Goal: Task Accomplishment & Management: Manage account settings

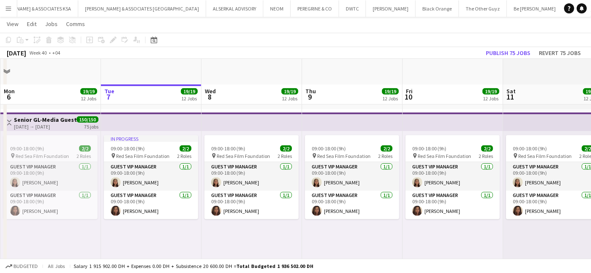
scroll to position [467, 0]
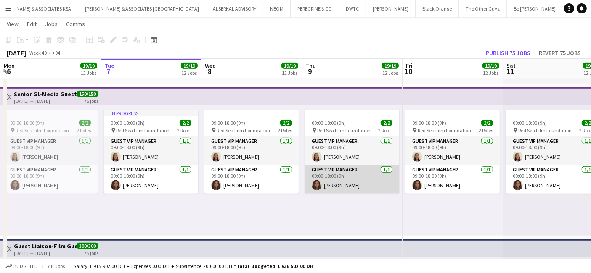
click at [336, 169] on app-card-role "Guest VIP Manager 1/1 09:00-18:00 (9h) Leen AlAttar" at bounding box center [352, 179] width 94 height 29
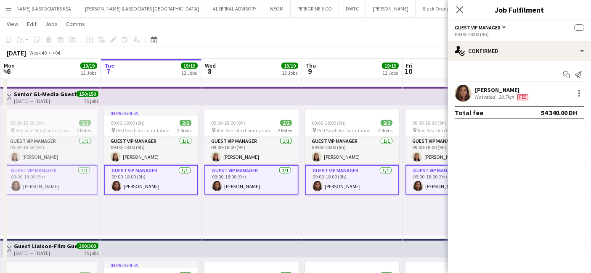
click at [496, 92] on div "Leen AlAttar" at bounding box center [502, 90] width 55 height 8
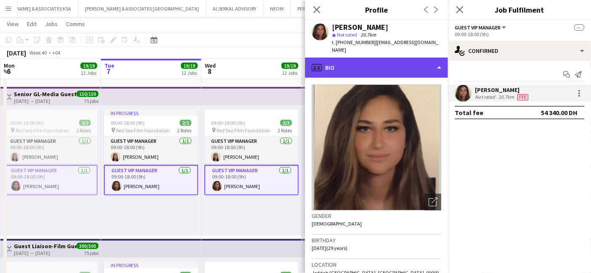
click at [344, 63] on div "profile Bio" at bounding box center [376, 68] width 143 height 20
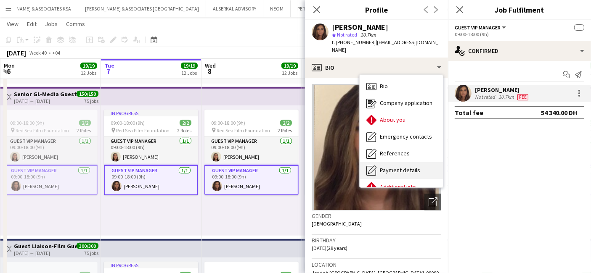
click at [392, 167] on span "Payment details" at bounding box center [400, 171] width 40 height 8
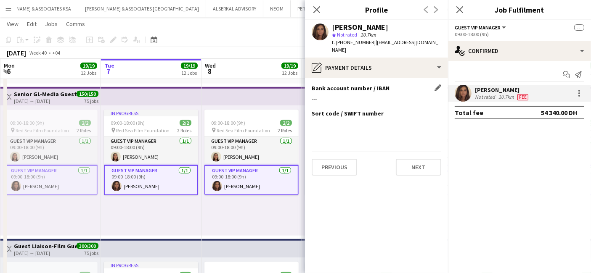
click at [438, 85] on app-icon "Edit this field" at bounding box center [437, 88] width 7 height 7
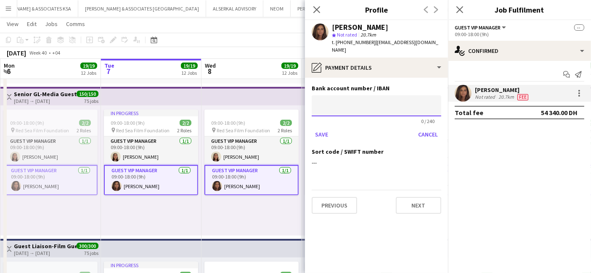
click at [338, 95] on input at bounding box center [377, 105] width 130 height 21
paste input "**********"
type input "**********"
click at [324, 128] on button "Save" at bounding box center [322, 134] width 20 height 13
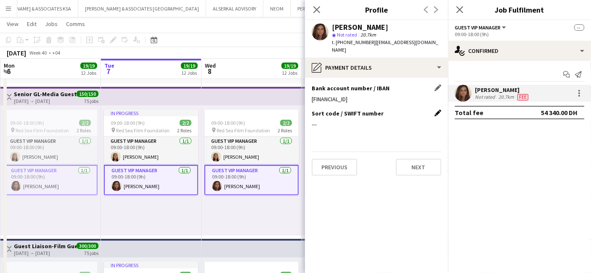
click at [440, 110] on app-icon "Edit this field" at bounding box center [437, 113] width 7 height 7
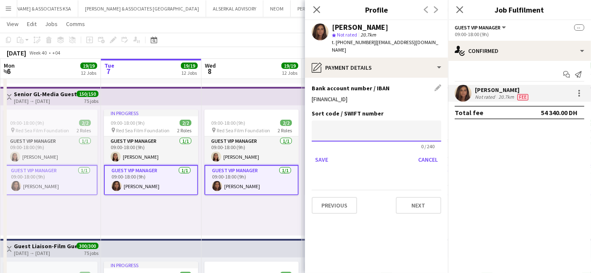
click at [333, 125] on input at bounding box center [377, 131] width 130 height 21
paste input "********"
type input "********"
click at [320, 153] on button "Save" at bounding box center [322, 159] width 20 height 13
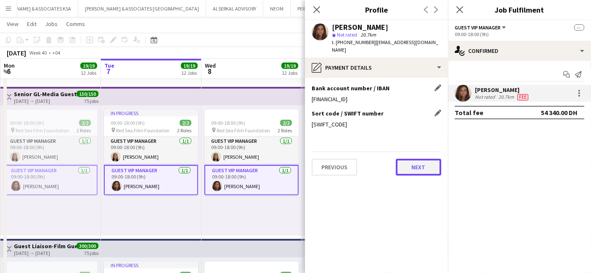
click at [411, 160] on button "Next" at bounding box center [418, 167] width 45 height 17
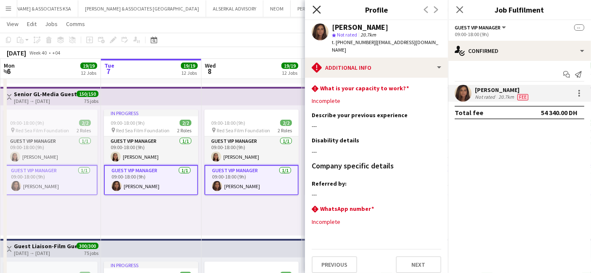
click at [315, 7] on icon at bounding box center [316, 9] width 8 height 8
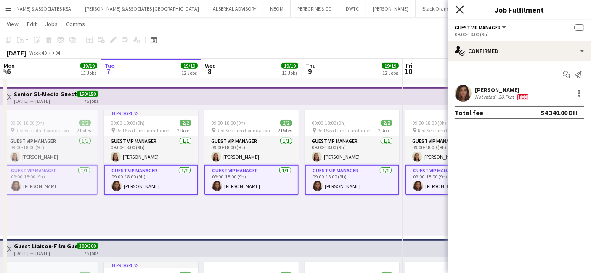
click at [461, 9] on icon at bounding box center [459, 9] width 8 height 8
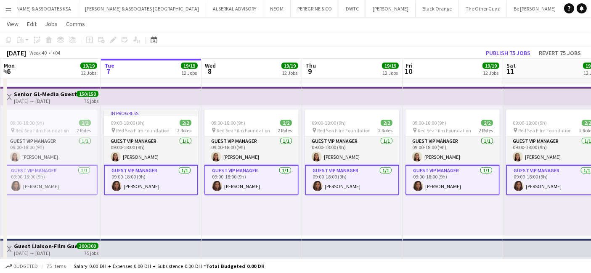
click at [458, 171] on app-card-role "Guest VIP Manager 1/1 09:00-18:00 (9h) Leen AlAttar" at bounding box center [452, 180] width 94 height 30
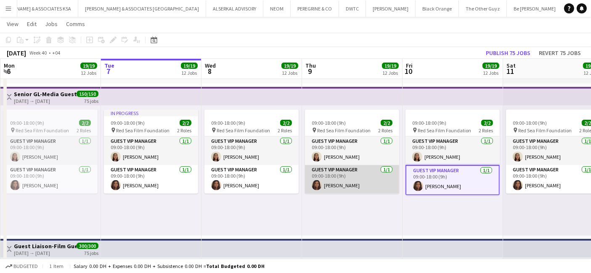
click at [334, 170] on app-card-role "Guest VIP Manager 1/1 09:00-18:00 (9h) Leen AlAttar" at bounding box center [352, 179] width 94 height 29
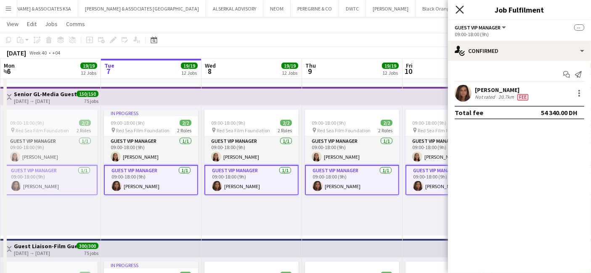
click at [461, 9] on icon at bounding box center [459, 9] width 8 height 8
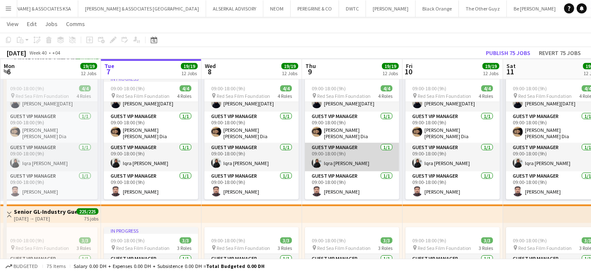
scroll to position [5, 0]
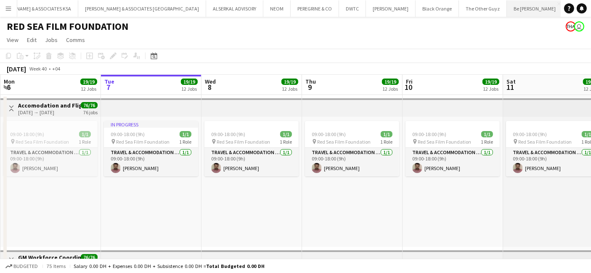
click at [507, 6] on button "Be Wunder Close" at bounding box center [535, 8] width 56 height 16
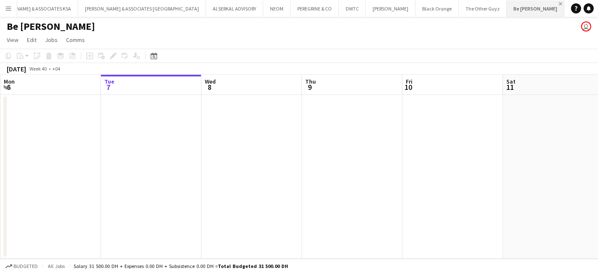
click at [559, 3] on app-icon "Close" at bounding box center [560, 3] width 3 height 3
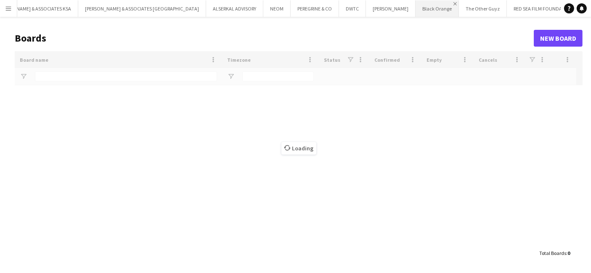
type input "****"
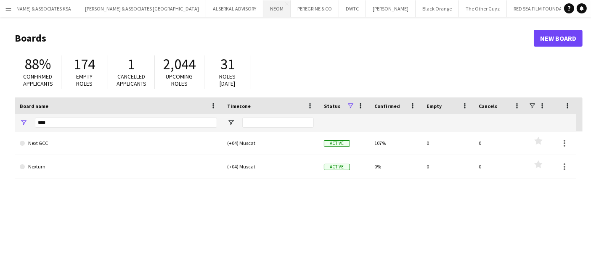
click at [263, 6] on button "NEOM Close" at bounding box center [276, 8] width 27 height 16
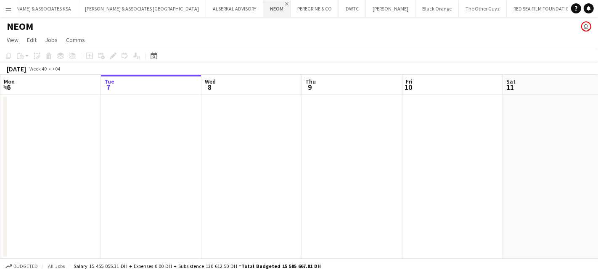
click at [285, 2] on app-icon "Close" at bounding box center [286, 3] width 3 height 3
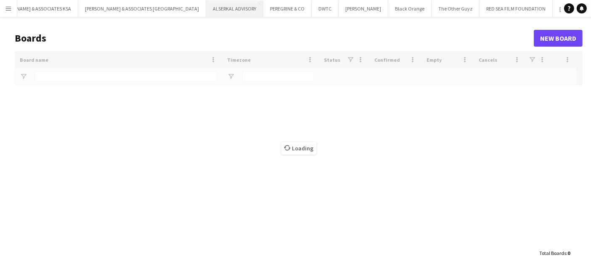
type input "****"
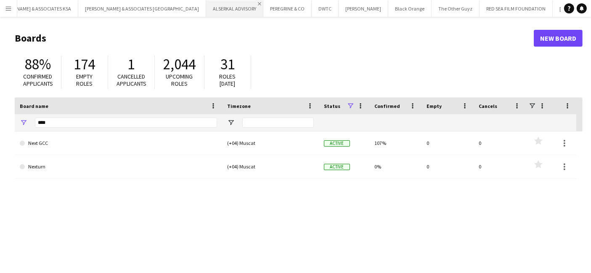
click at [258, 3] on app-icon "Close" at bounding box center [259, 3] width 3 height 3
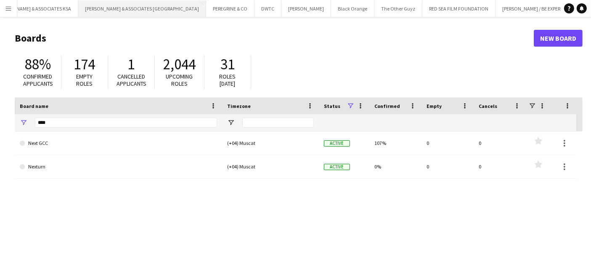
click at [140, 6] on button "RICHARD ATTIAS & ASSOCIATES UAE Close" at bounding box center [142, 8] width 128 height 16
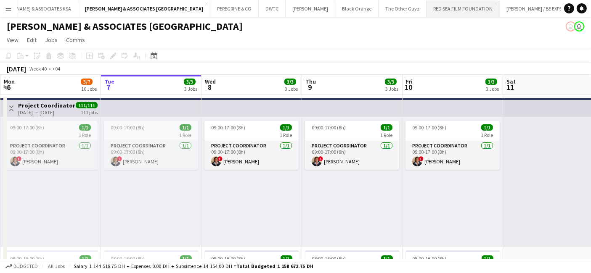
click at [426, 10] on button "RED SEA FILM FOUNDATION Close" at bounding box center [462, 8] width 73 height 16
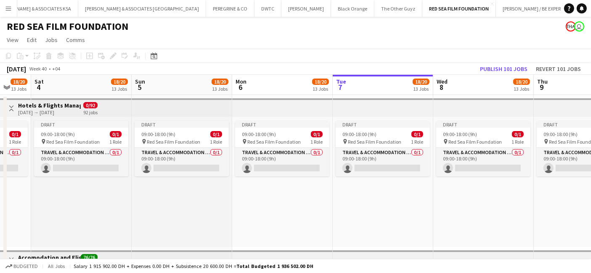
drag, startPoint x: 263, startPoint y: 208, endPoint x: 495, endPoint y: 207, distance: 231.7
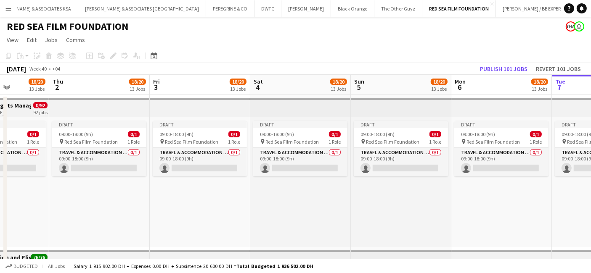
drag, startPoint x: 269, startPoint y: 207, endPoint x: 488, endPoint y: 205, distance: 219.1
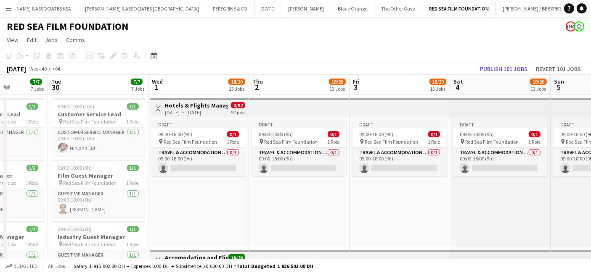
drag, startPoint x: 286, startPoint y: 210, endPoint x: 486, endPoint y: 211, distance: 200.2
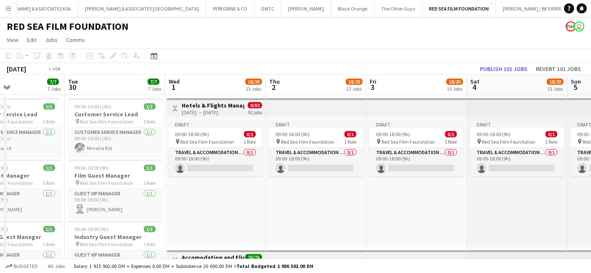
scroll to position [0, 282]
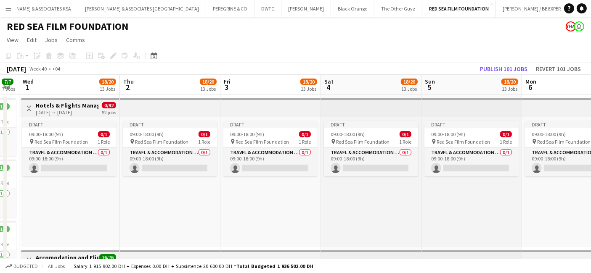
drag, startPoint x: 193, startPoint y: 202, endPoint x: 64, endPoint y: 202, distance: 129.1
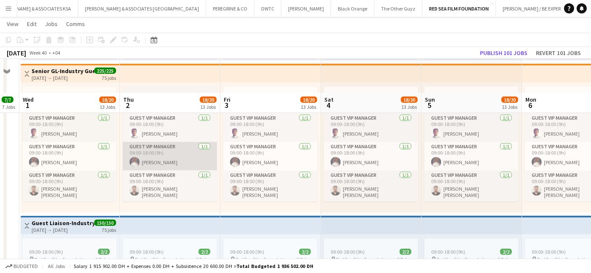
scroll to position [935, 0]
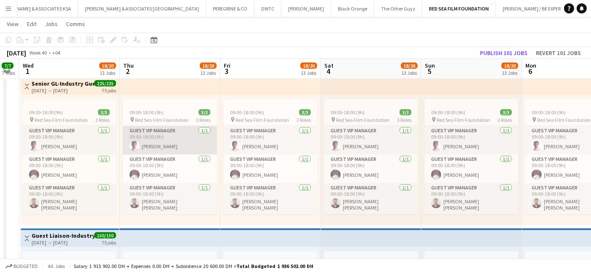
click at [154, 132] on app-card-role "Guest VIP Manager 1/1 09:00-18:00 (9h) Youssof Allam" at bounding box center [170, 140] width 94 height 29
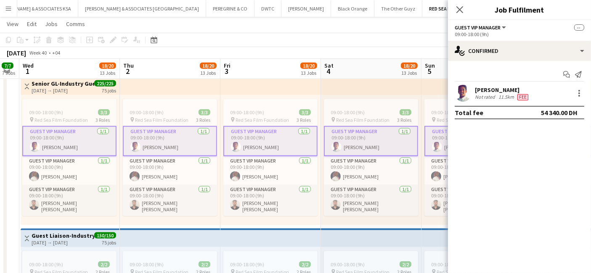
click at [495, 89] on div "Youssof Allam" at bounding box center [502, 90] width 55 height 8
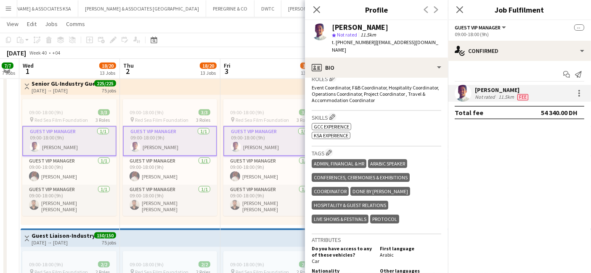
scroll to position [327, 0]
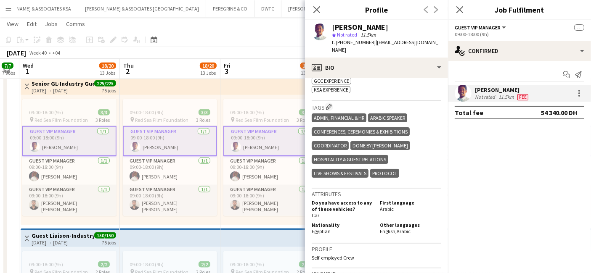
drag, startPoint x: 335, startPoint y: 228, endPoint x: 312, endPoint y: 230, distance: 23.2
click at [312, 230] on div "Nationality Egyptian" at bounding box center [344, 228] width 65 height 13
copy span "Egyptian"
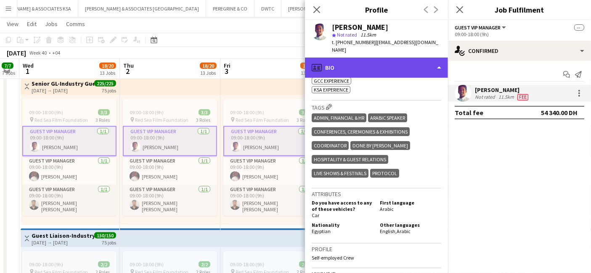
click at [368, 59] on div "profile Bio" at bounding box center [376, 68] width 143 height 20
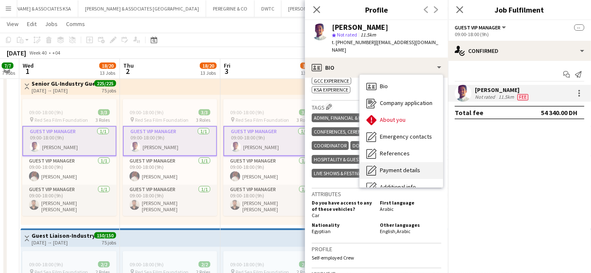
click at [388, 167] on span "Payment details" at bounding box center [400, 171] width 40 height 8
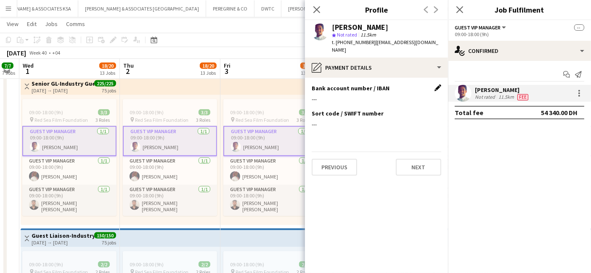
click at [436, 85] on app-icon "Edit this field" at bounding box center [437, 88] width 7 height 7
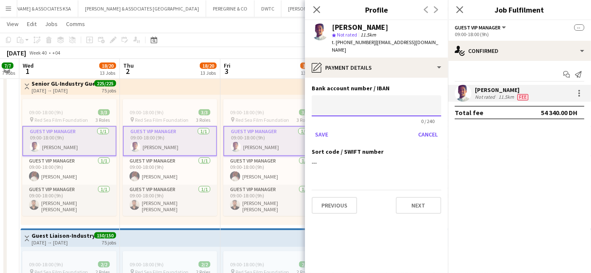
click at [339, 98] on input at bounding box center [377, 105] width 130 height 21
paste input "**********"
type input "**********"
click at [323, 128] on button "Save" at bounding box center [322, 134] width 20 height 13
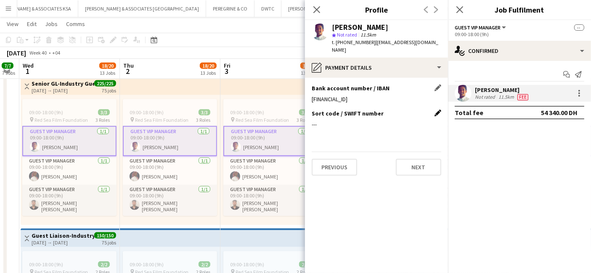
click at [440, 110] on app-icon "Edit this field" at bounding box center [437, 113] width 7 height 7
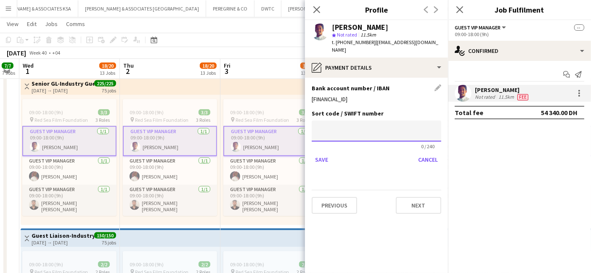
click at [349, 121] on input at bounding box center [377, 131] width 130 height 21
paste input "********"
type input "********"
click at [330, 153] on div "Save Cancel" at bounding box center [377, 159] width 130 height 13
click at [327, 158] on button "Save" at bounding box center [322, 159] width 20 height 13
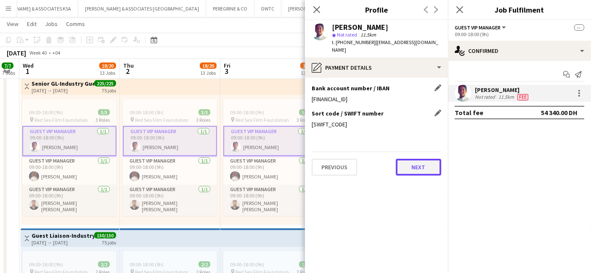
click at [423, 159] on button "Next" at bounding box center [418, 167] width 45 height 17
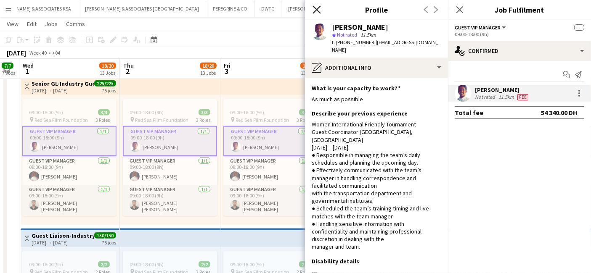
click at [318, 8] on icon "Close pop-in" at bounding box center [316, 9] width 8 height 8
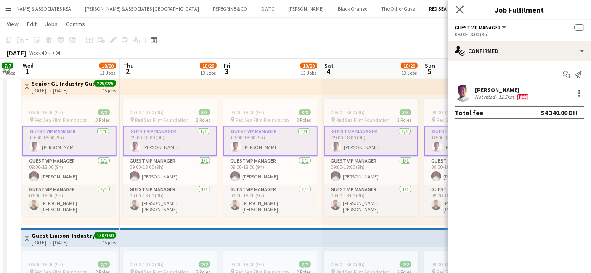
click at [460, 14] on app-icon "Close pop-in" at bounding box center [460, 10] width 12 height 12
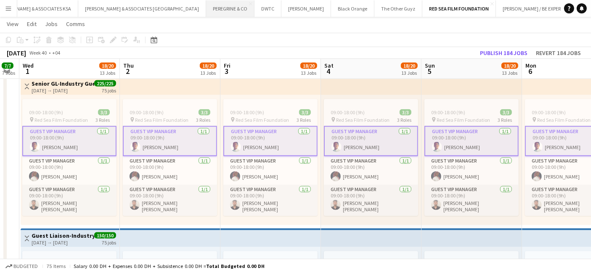
click at [206, 7] on button "PEREGRINE & CO Close" at bounding box center [230, 8] width 48 height 16
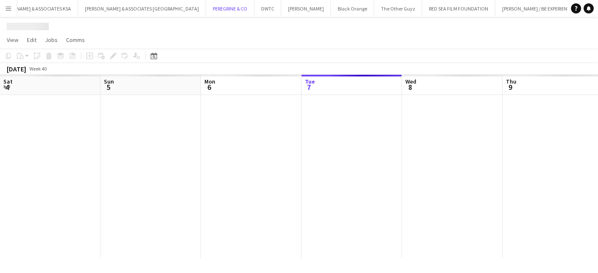
scroll to position [0, 201]
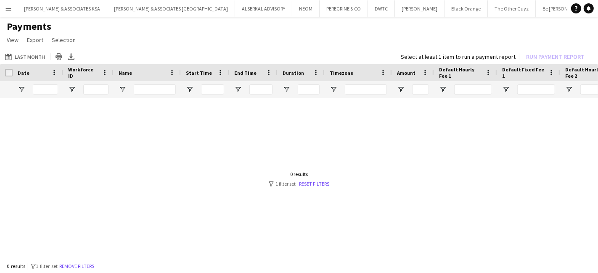
scroll to position [0, 348]
click at [12, 8] on button "Menu" at bounding box center [8, 8] width 17 height 17
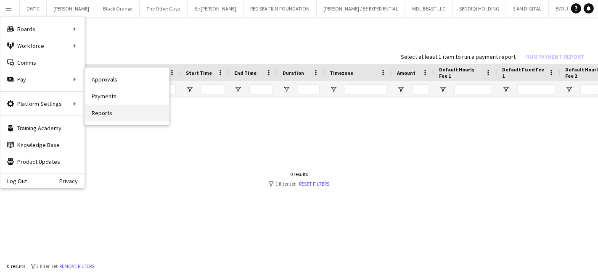
click at [98, 110] on link "Reports" at bounding box center [127, 113] width 84 height 17
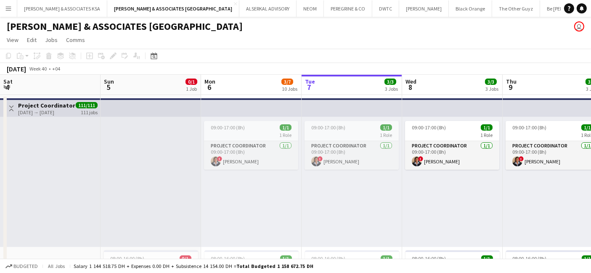
scroll to position [0, 201]
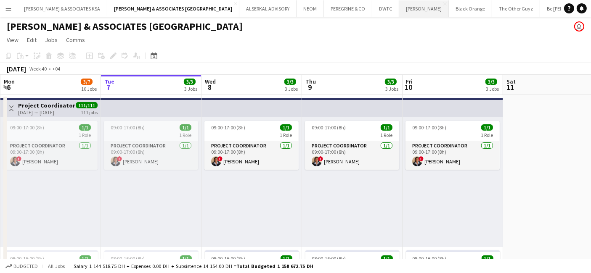
drag, startPoint x: 0, startPoint y: 0, endPoint x: 379, endPoint y: 16, distance: 379.3
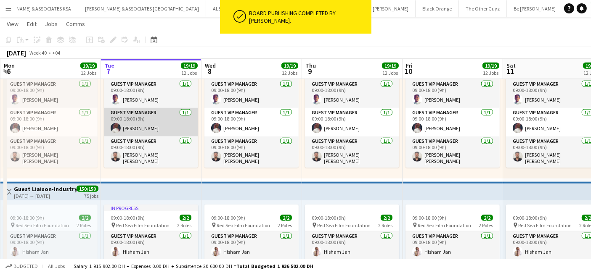
click at [132, 122] on app-card-role "Guest VIP Manager 1/1 09:00-18:00 (9h) Mohanad Alqushairi" at bounding box center [151, 122] width 94 height 29
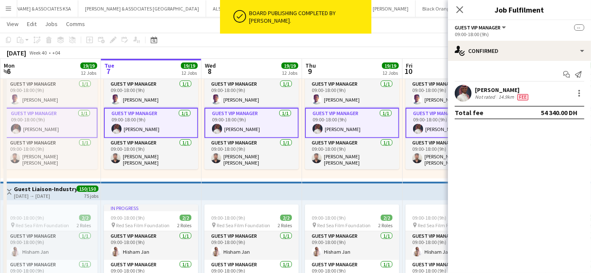
click at [487, 90] on div "Mohanad Alqushairi" at bounding box center [502, 90] width 55 height 8
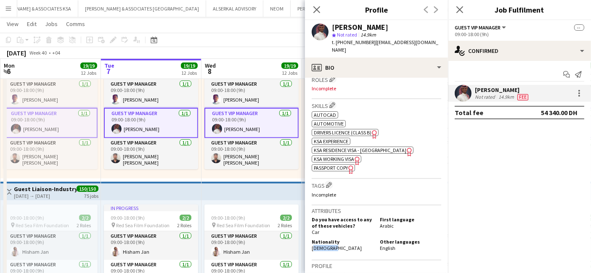
drag, startPoint x: 331, startPoint y: 237, endPoint x: 305, endPoint y: 240, distance: 26.6
click at [305, 240] on app-crew-profile-bio "chevron-left chevron-right Open photos pop-in Gender Male Birthday 07-06-1998 (…" at bounding box center [376, 176] width 143 height 196
copy span "Yemenite"
